Goal: Communication & Community: Answer question/provide support

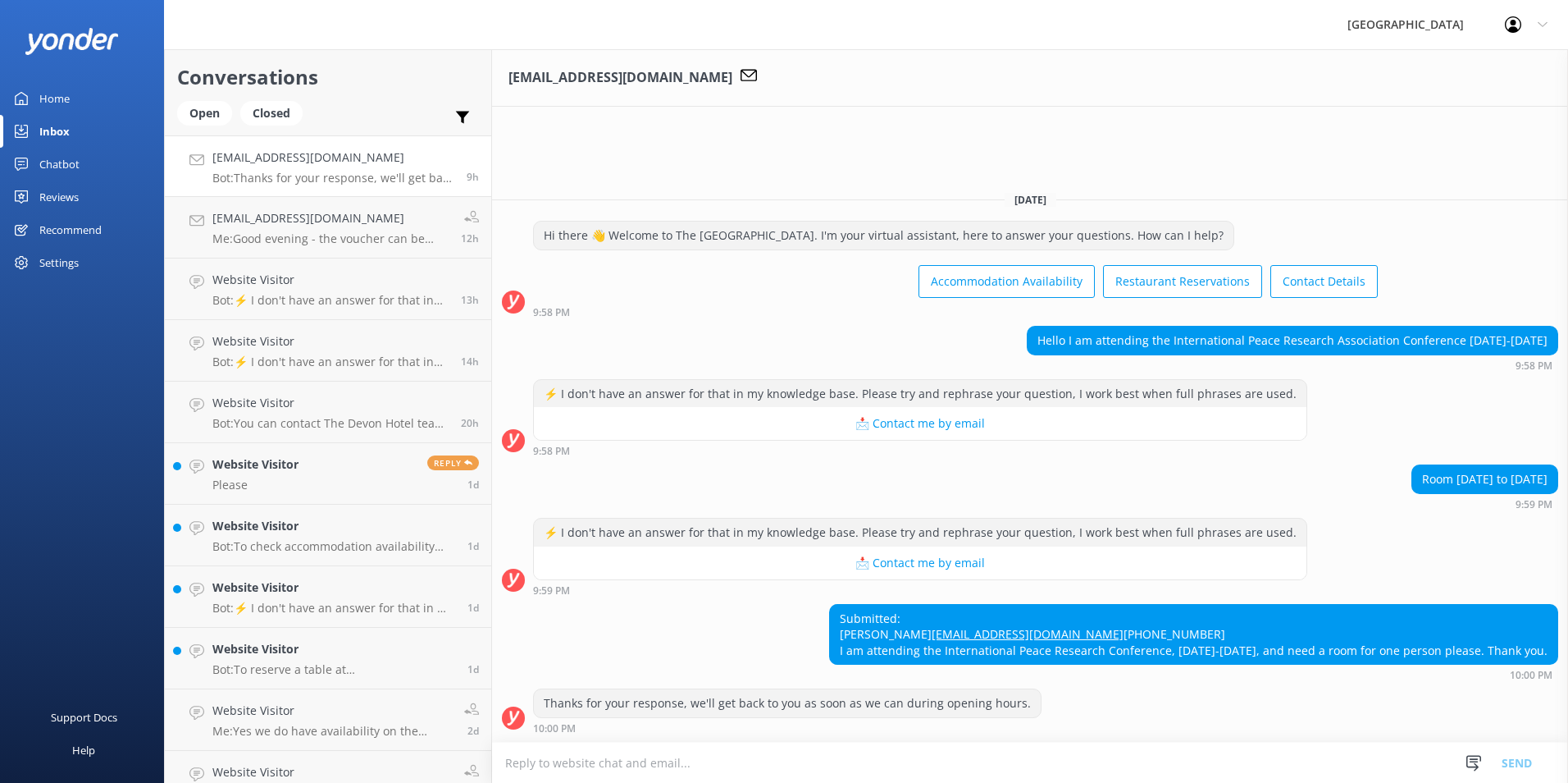
click at [564, 353] on textarea at bounding box center [1030, 762] width 1076 height 40
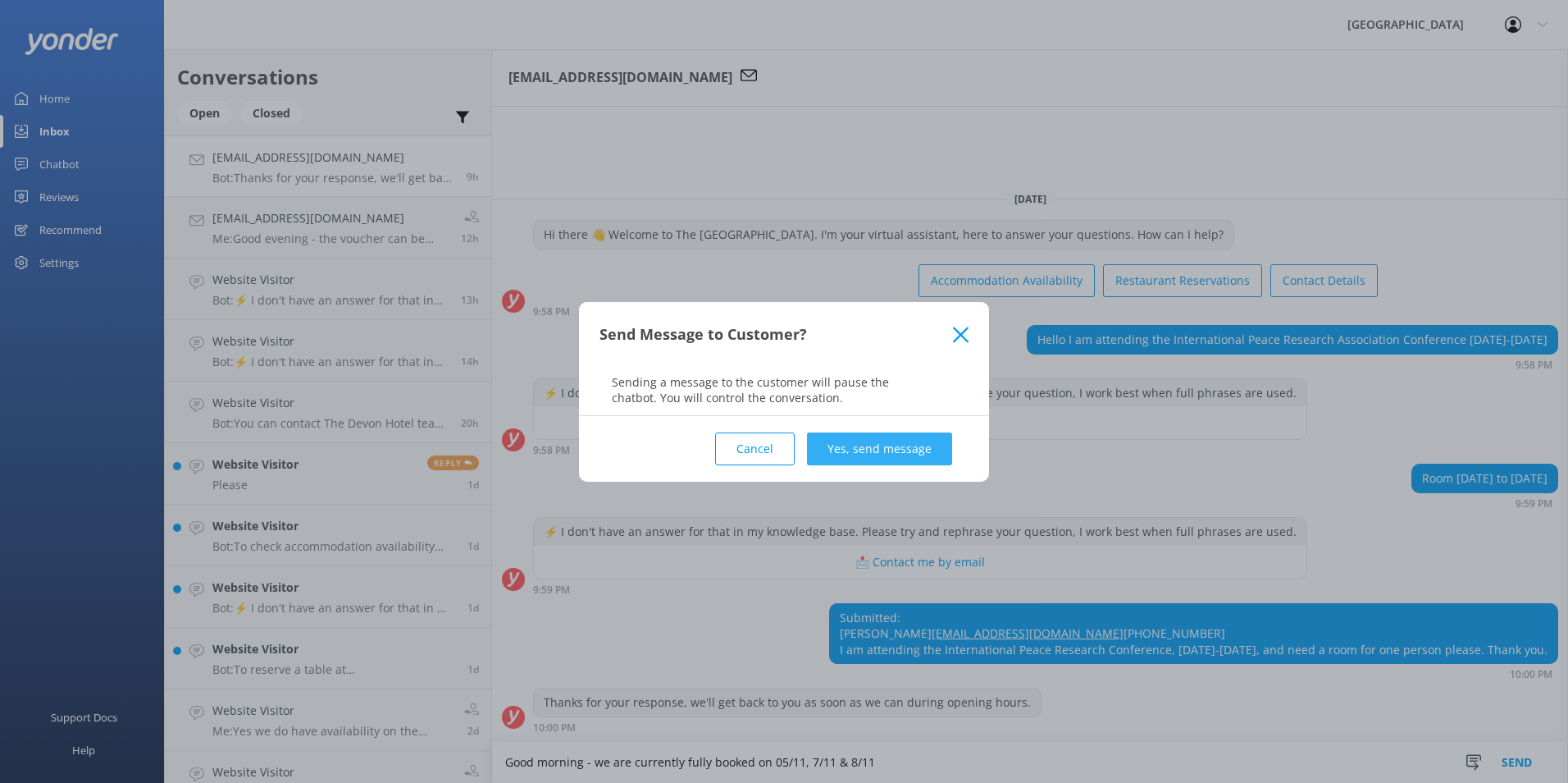
type textarea "Good morning - we are currently fully booked on 05/11, 7/11 & 8/11"
drag, startPoint x: 854, startPoint y: 451, endPoint x: 872, endPoint y: 489, distance: 42.0
click at [778, 353] on button "Yes, send message" at bounding box center [880, 448] width 145 height 33
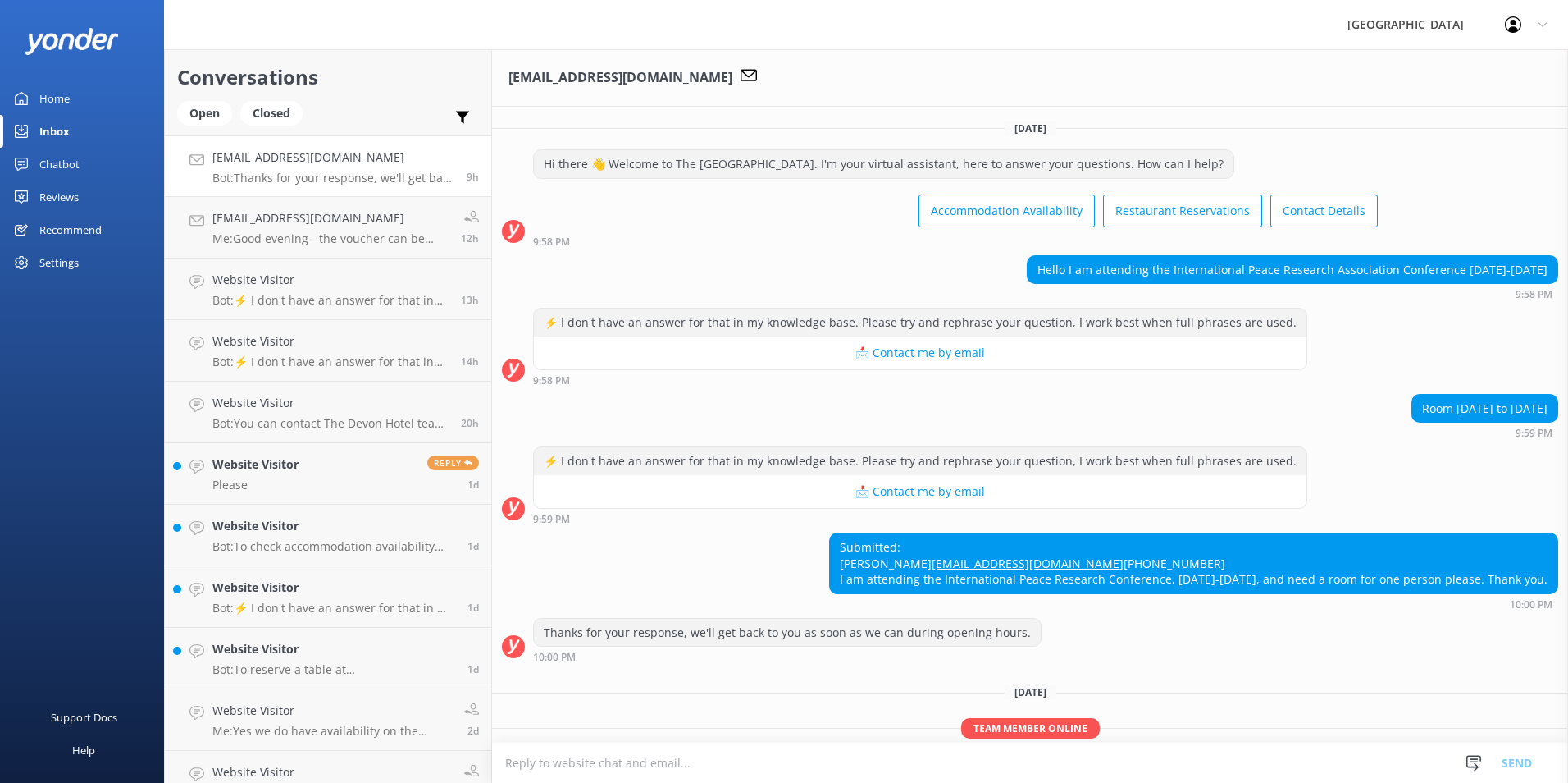
scroll to position [98, 0]
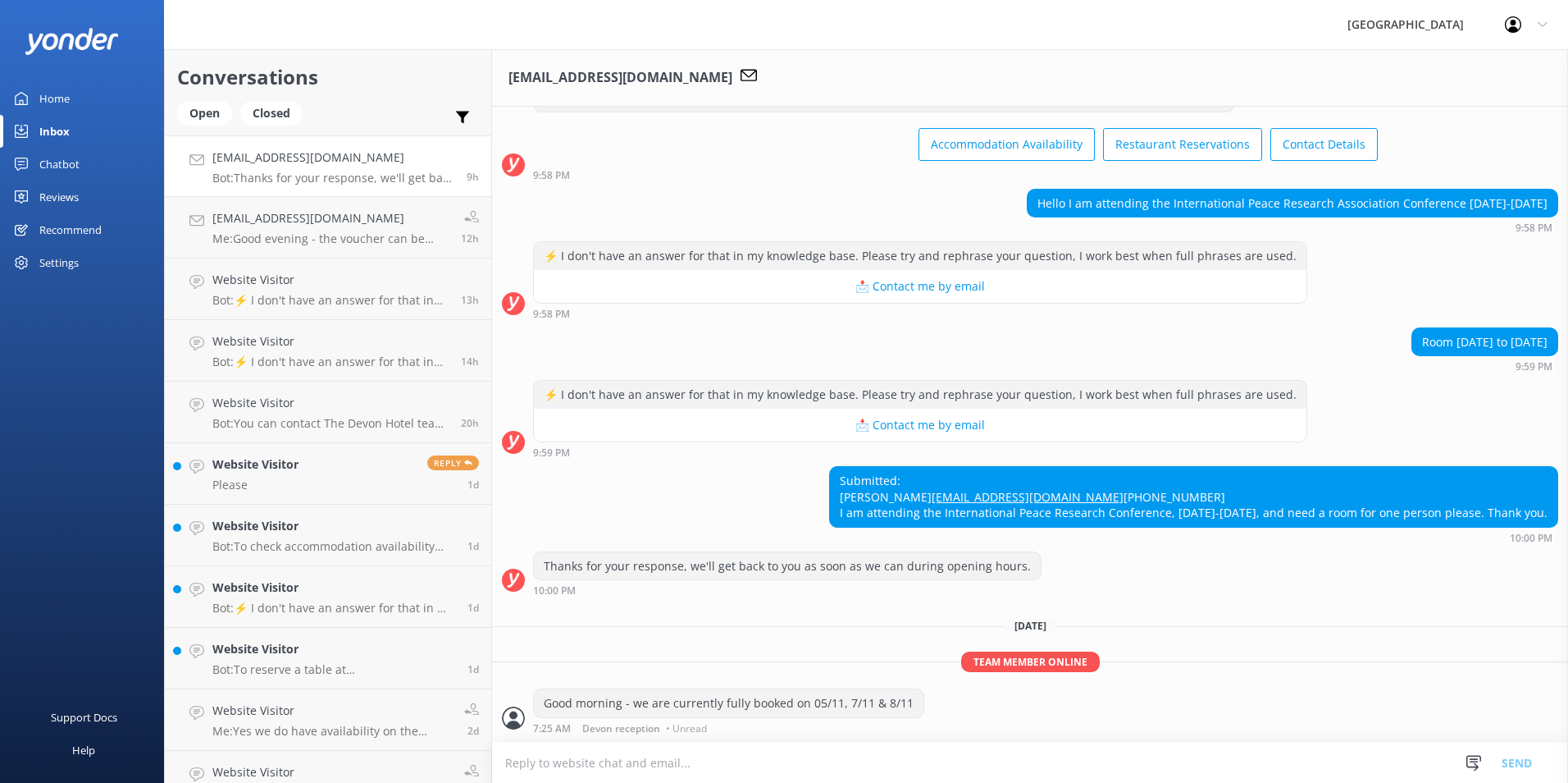
click at [533, 353] on textarea at bounding box center [1030, 762] width 1076 height 40
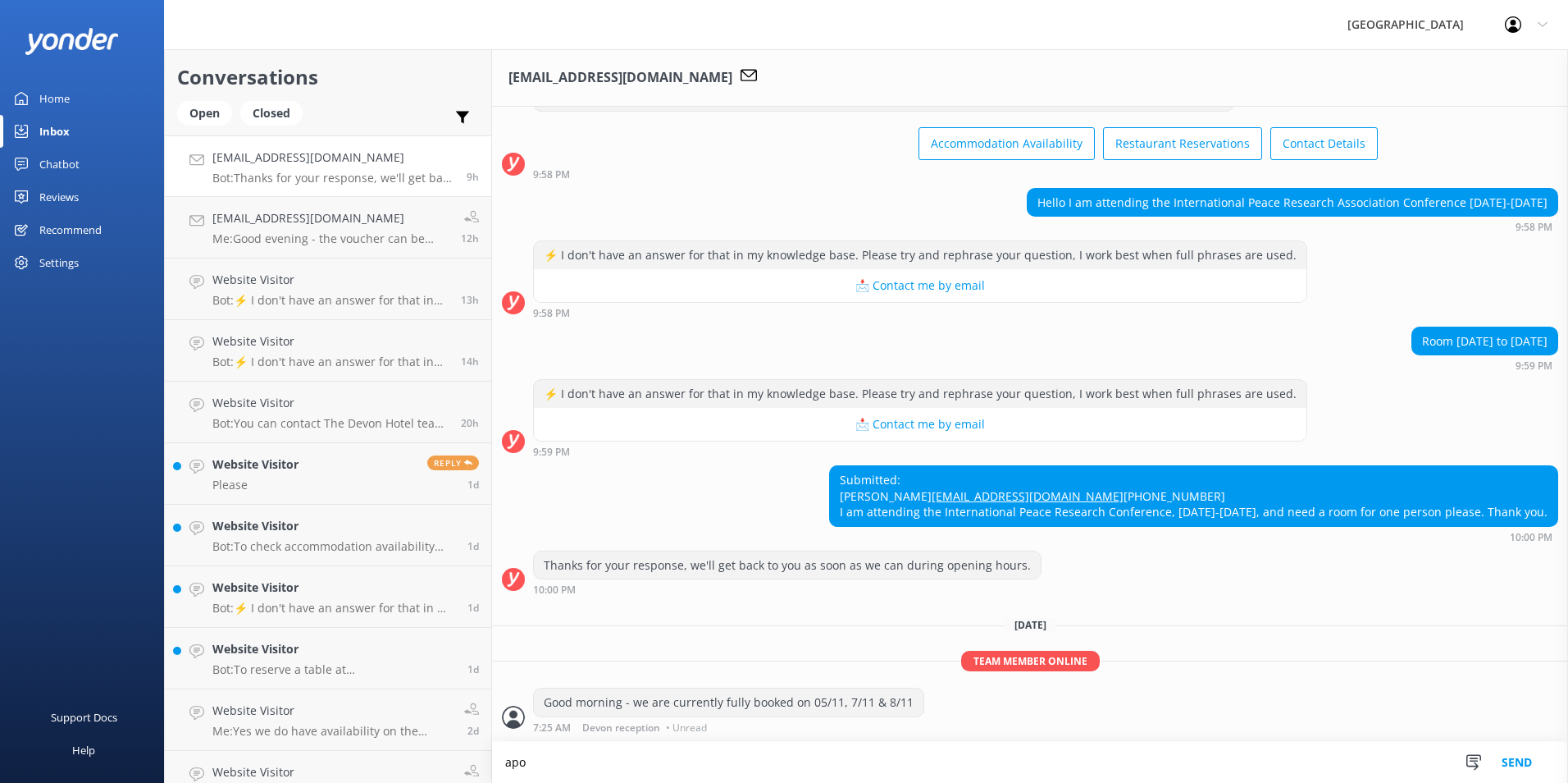
scroll to position [99, 0]
drag, startPoint x: 944, startPoint y: 477, endPoint x: 819, endPoint y: 482, distance: 125.1
click at [778, 353] on div "Submitted: [PERSON_NAME] [EMAIL_ADDRESS][DOMAIN_NAME] [PHONE_NUMBER] I am atten…" at bounding box center [1193, 496] width 727 height 60
copy link "[EMAIL_ADDRESS][DOMAIN_NAME]"
drag, startPoint x: 936, startPoint y: 493, endPoint x: 822, endPoint y: 501, distance: 114.3
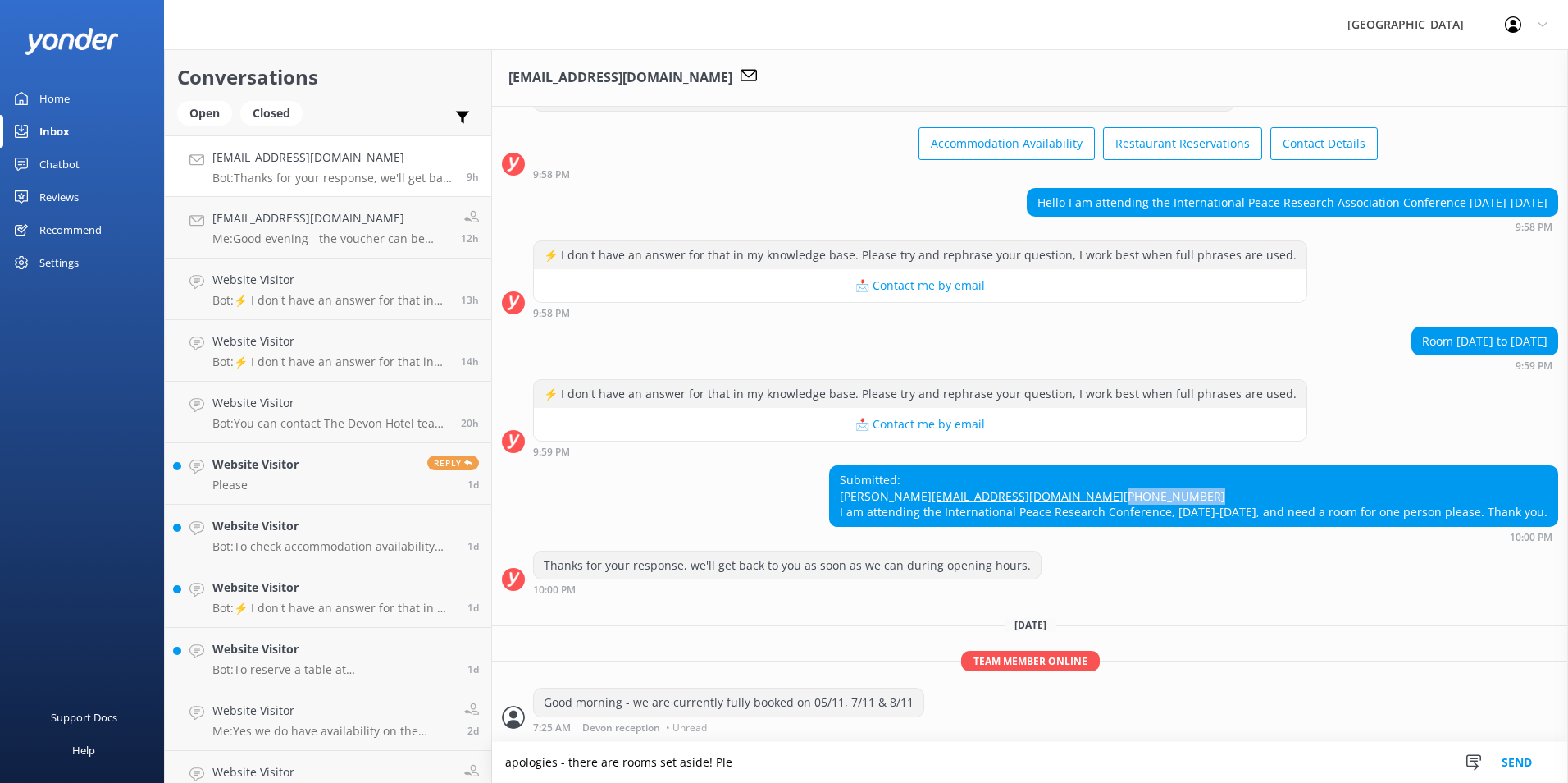
click at [778, 353] on div "Submitted: [PERSON_NAME] [EMAIL_ADDRESS][DOMAIN_NAME] [PHONE_NUMBER] I am atten…" at bounding box center [1193, 496] width 727 height 60
copy div "[PHONE_NUMBER]"
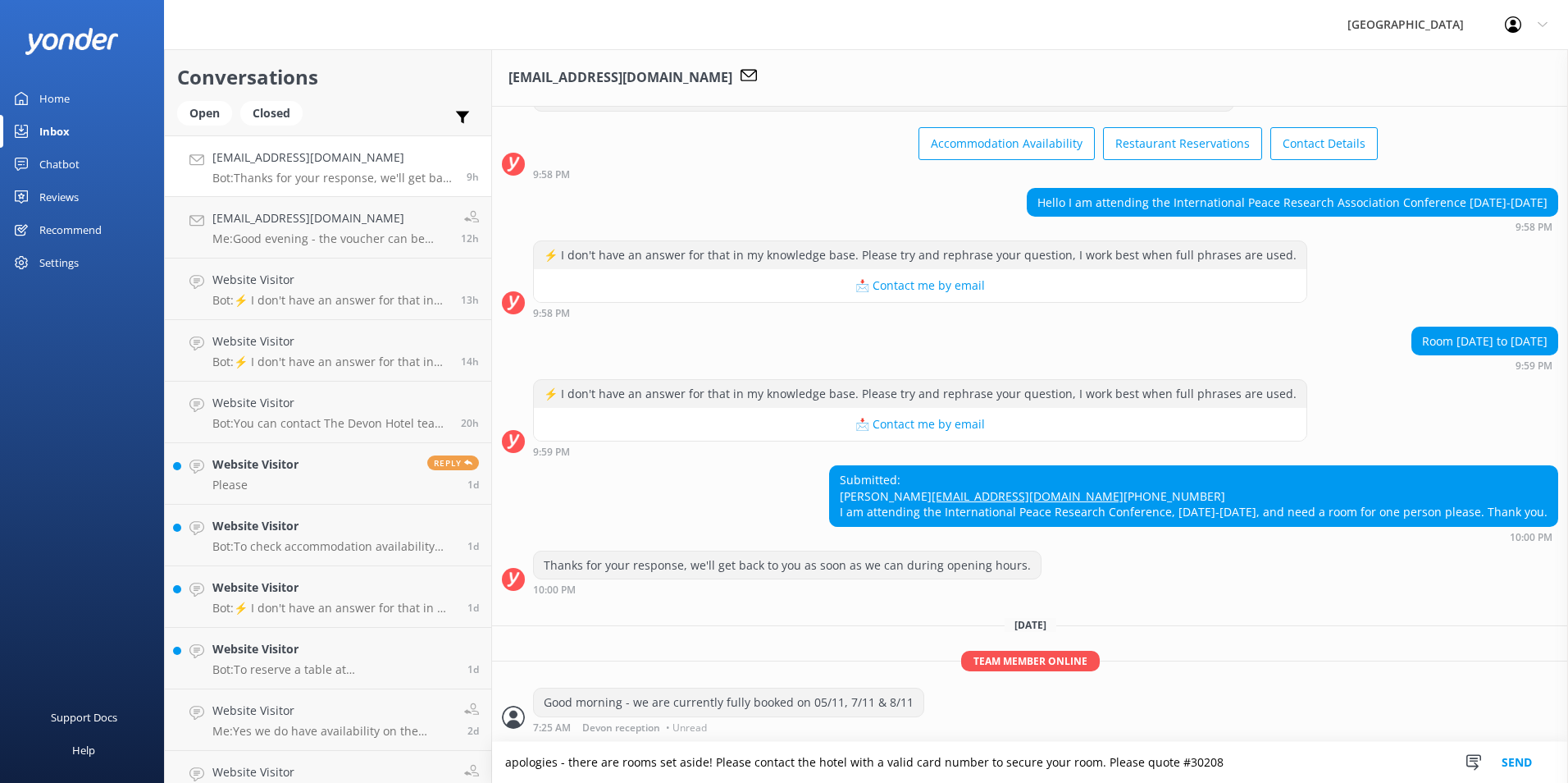
click at [778, 353] on textarea "apologies - there are rooms set aside! Please contact the hotel with a valid ca…" at bounding box center [1030, 762] width 1076 height 41
click at [778, 353] on textarea "apologies - there are rooms set aside! Please contact the hotel [PHONE_NUMBER] …" at bounding box center [1030, 762] width 1076 height 41
type textarea "apologies - there are rooms set aside! Please contact the hotel [PHONE_NUMBER] …"
click at [778, 353] on button "Send" at bounding box center [1517, 762] width 62 height 41
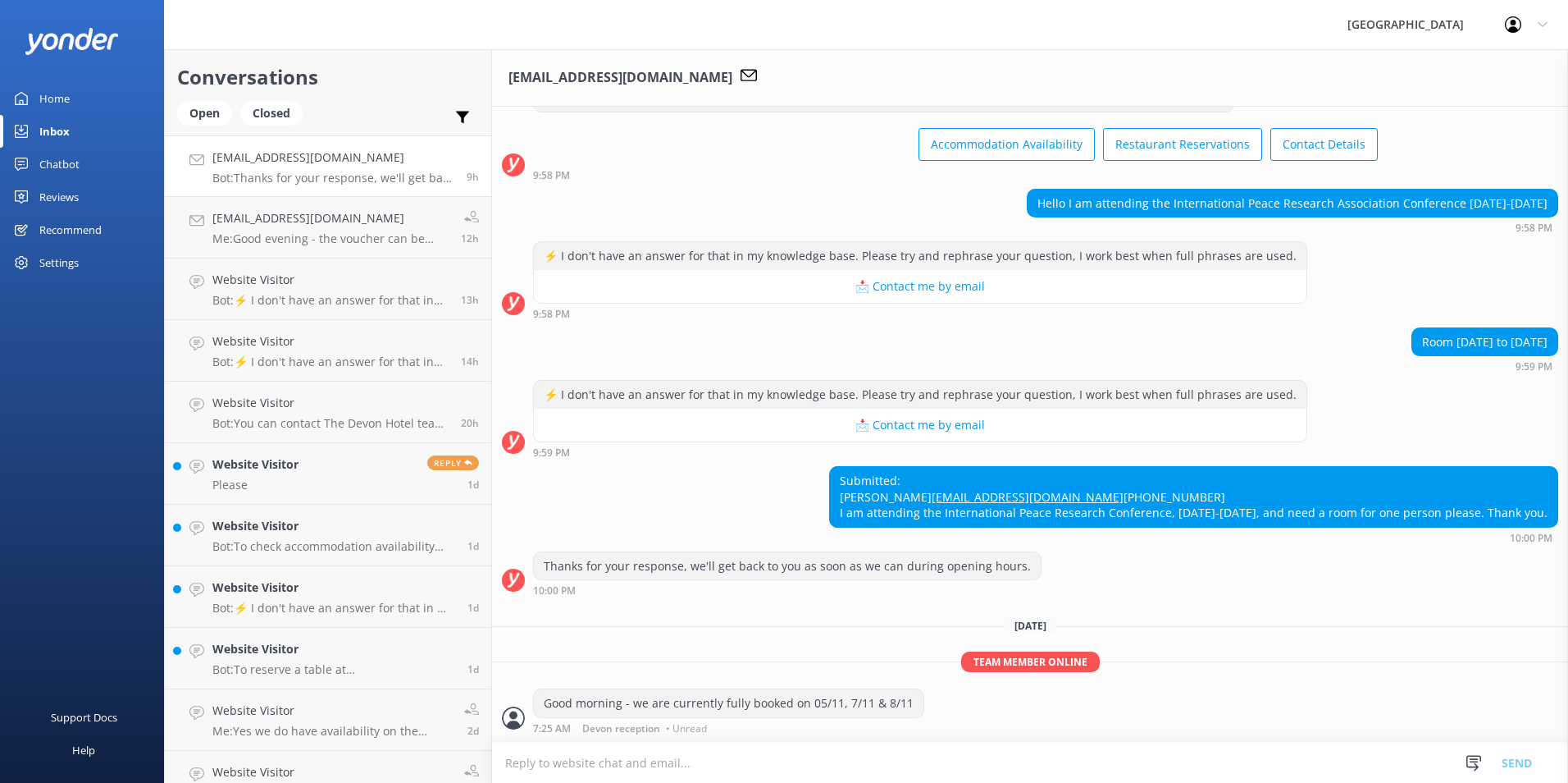
scroll to position [151, 0]
